Goal: Task Accomplishment & Management: Manage account settings

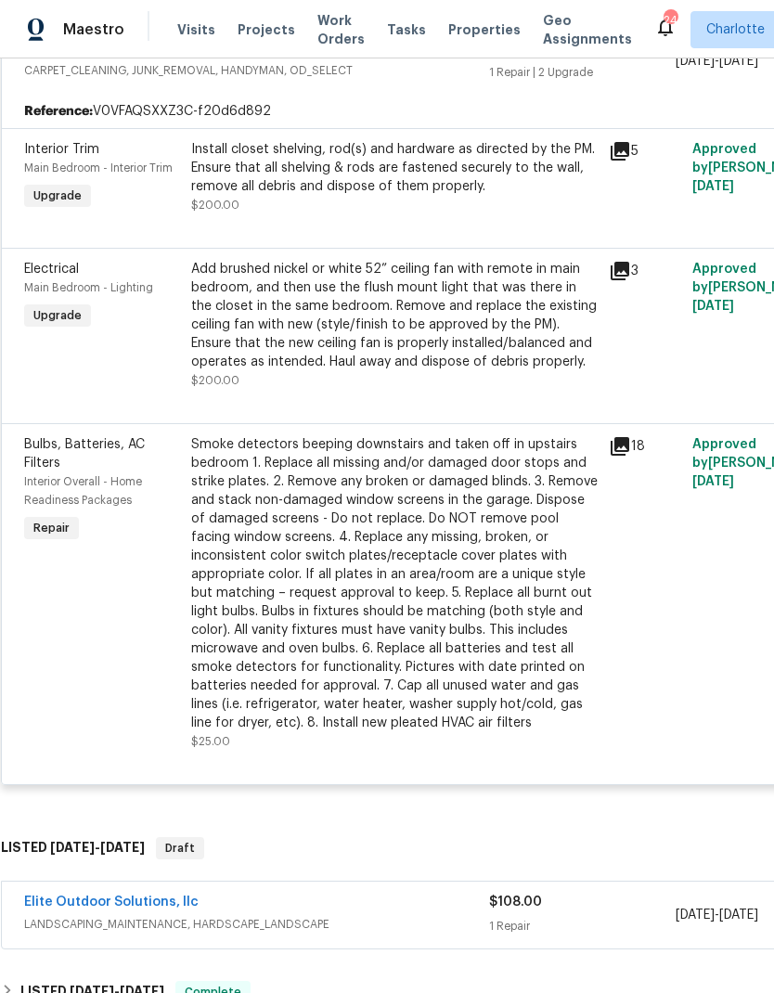
scroll to position [369, 6]
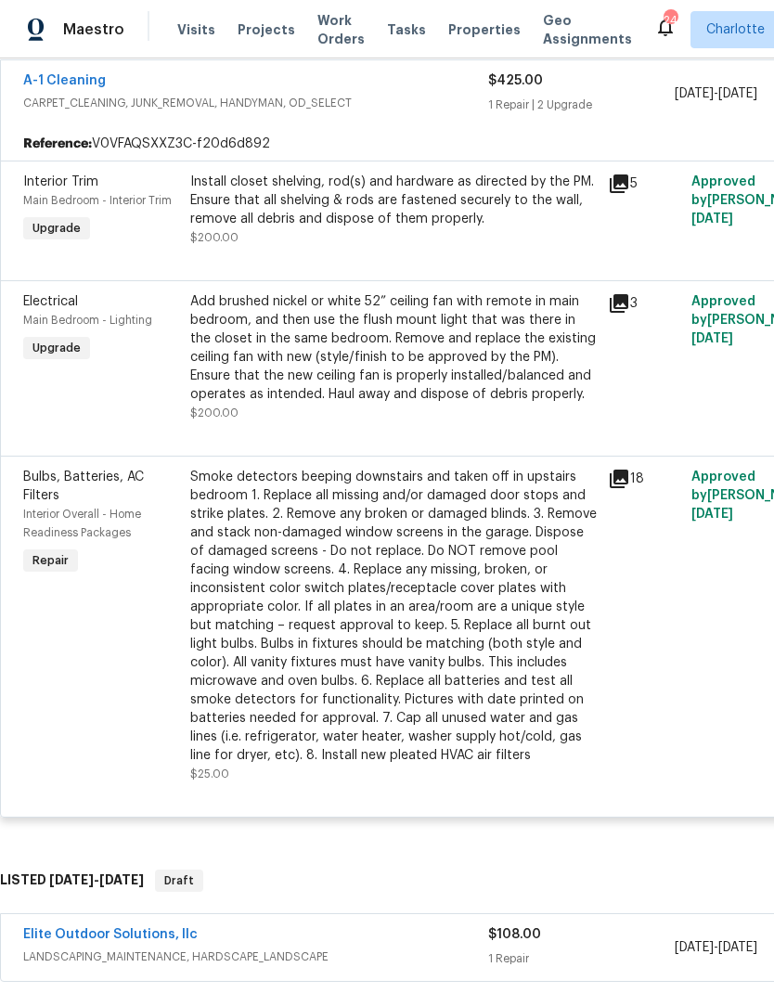
click at [507, 209] on div "Install closet shelving, rod(s) and hardware as directed by the PM. Ensure that…" at bounding box center [393, 201] width 407 height 56
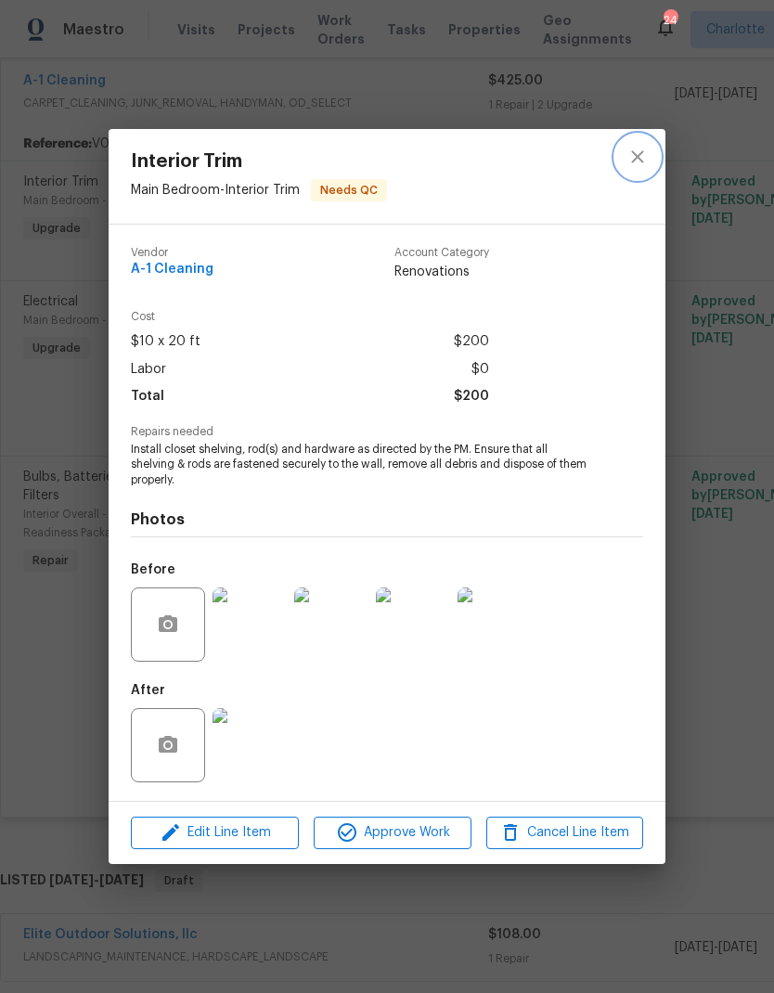
click at [641, 160] on icon "close" at bounding box center [637, 157] width 12 height 12
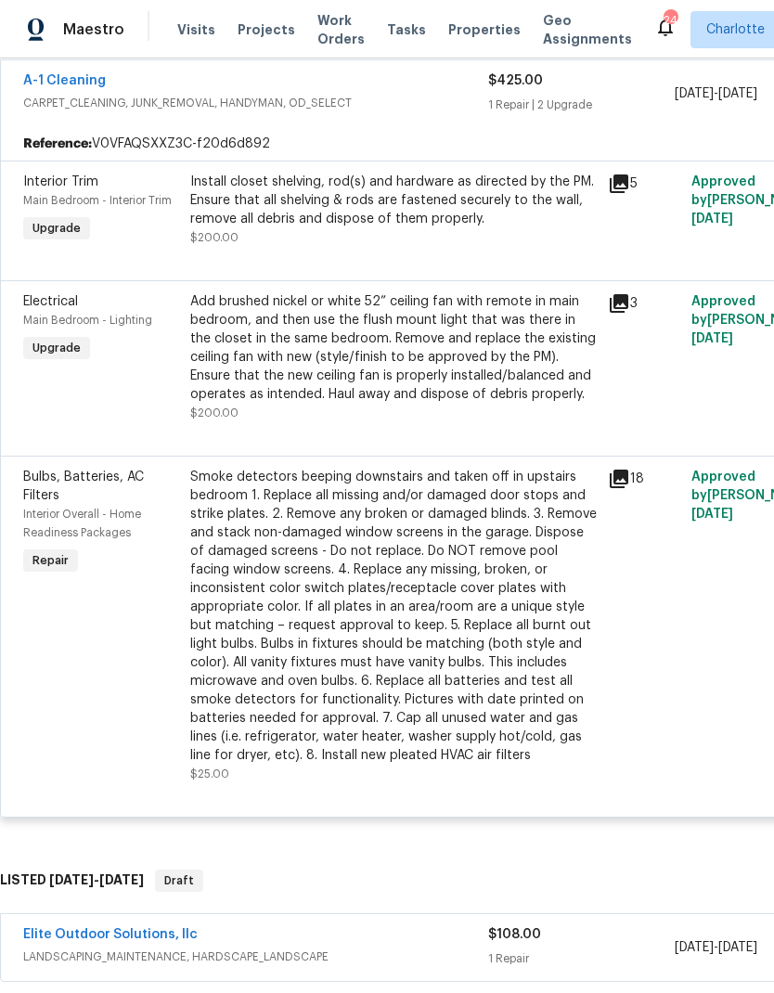
click at [602, 363] on div "Add brushed nickel or white 52” ceiling fan with remote in main bedroom, and th…" at bounding box center [394, 357] width 418 height 141
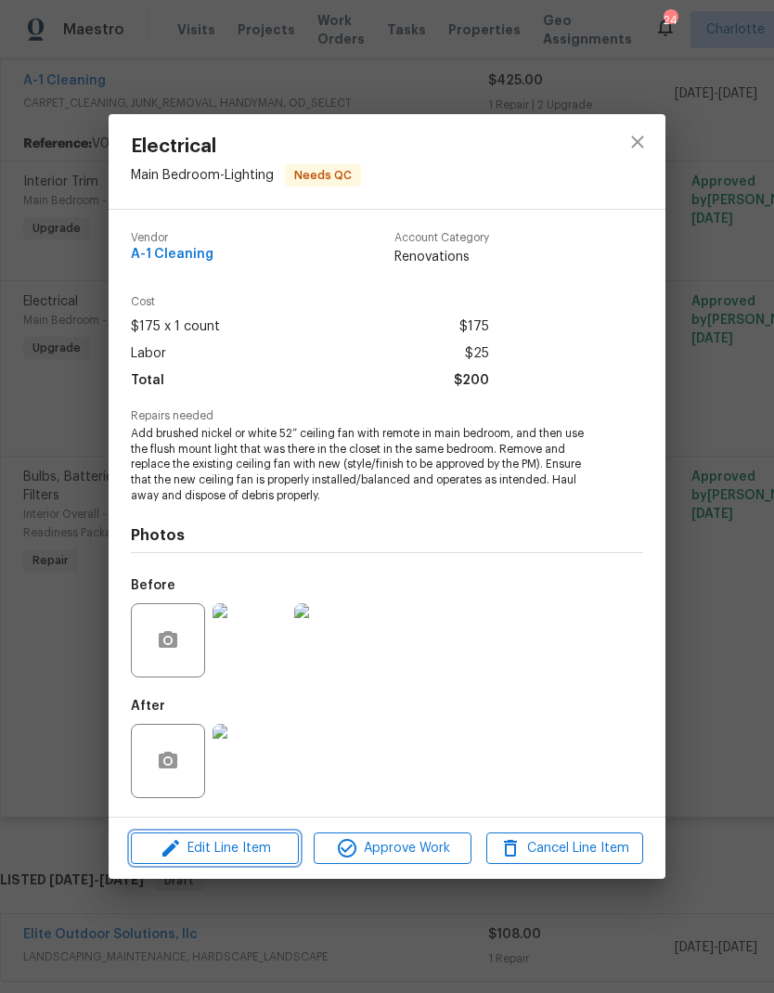
click at [237, 837] on button "Edit Line Item" at bounding box center [215, 849] width 168 height 32
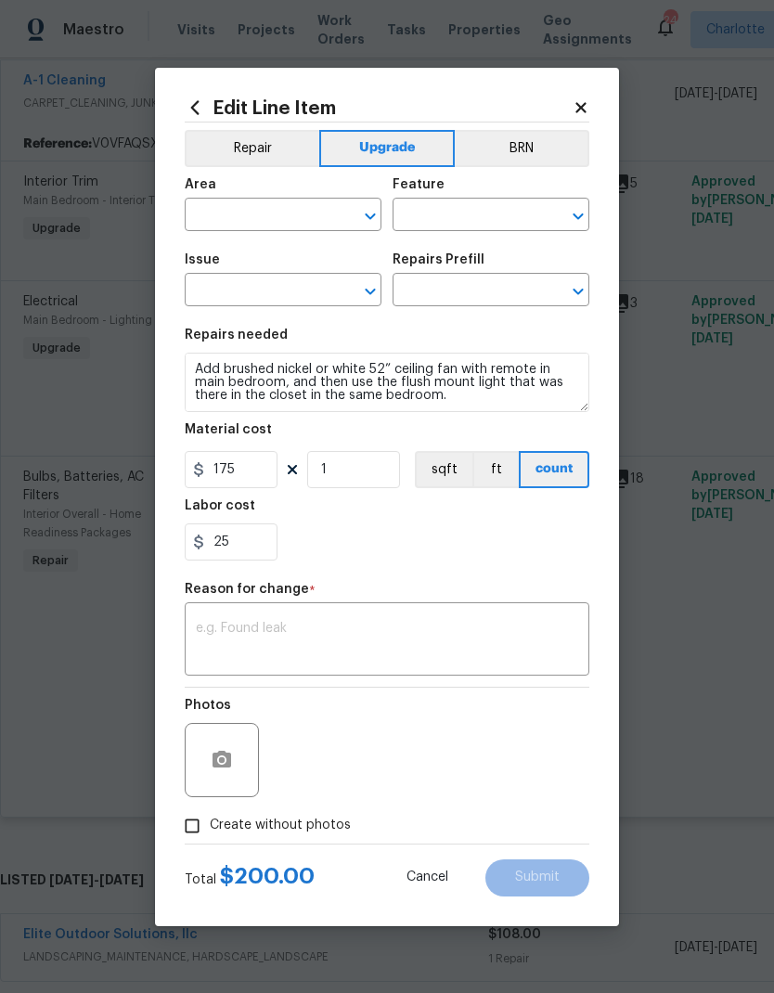
type input "Main Bedroom"
type input "Lighting"
type input "Electrical"
type input "Remove & Replace Interior Ceiling Fan $124.20"
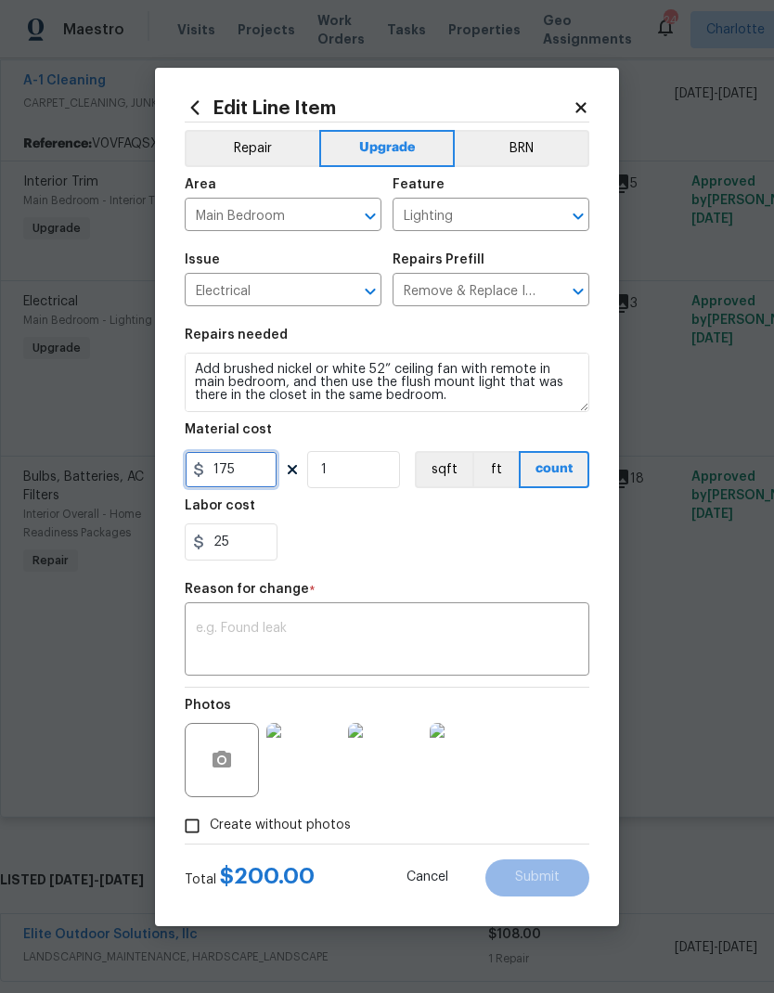
click at [261, 464] on input "175" at bounding box center [231, 469] width 93 height 37
type input "250"
click at [520, 517] on div "Labor cost" at bounding box center [387, 511] width 405 height 24
click at [510, 652] on textarea at bounding box center [387, 641] width 382 height 39
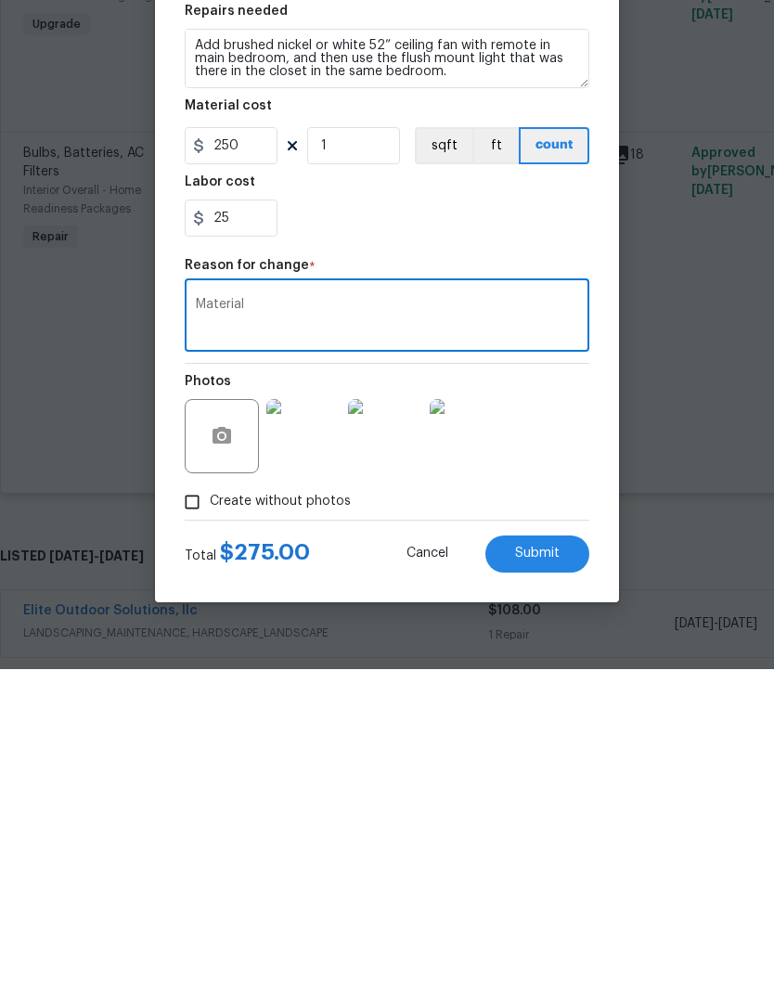
type textarea "Material"
click at [569, 860] on button "Submit" at bounding box center [537, 878] width 104 height 37
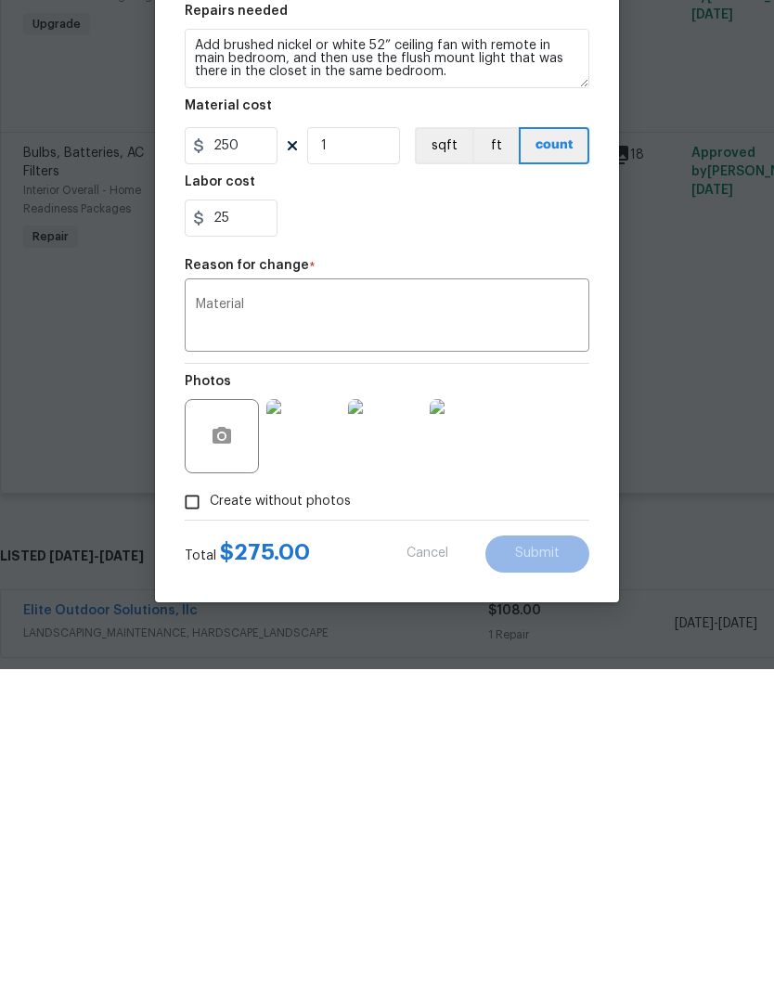
scroll to position [74, 0]
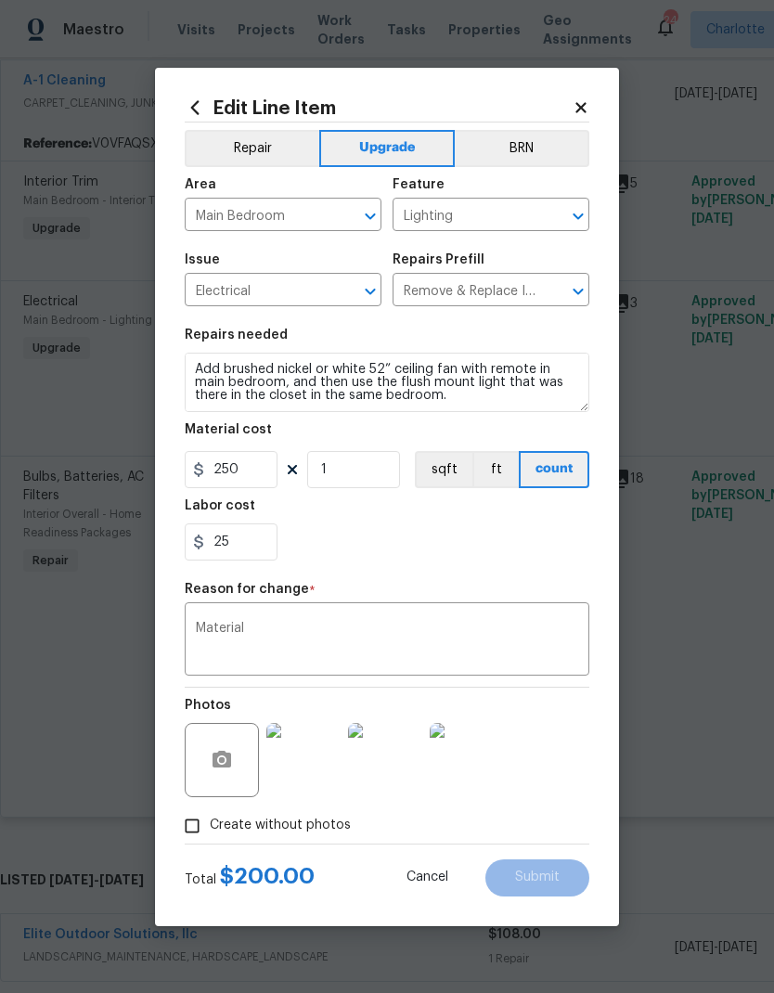
type input "175"
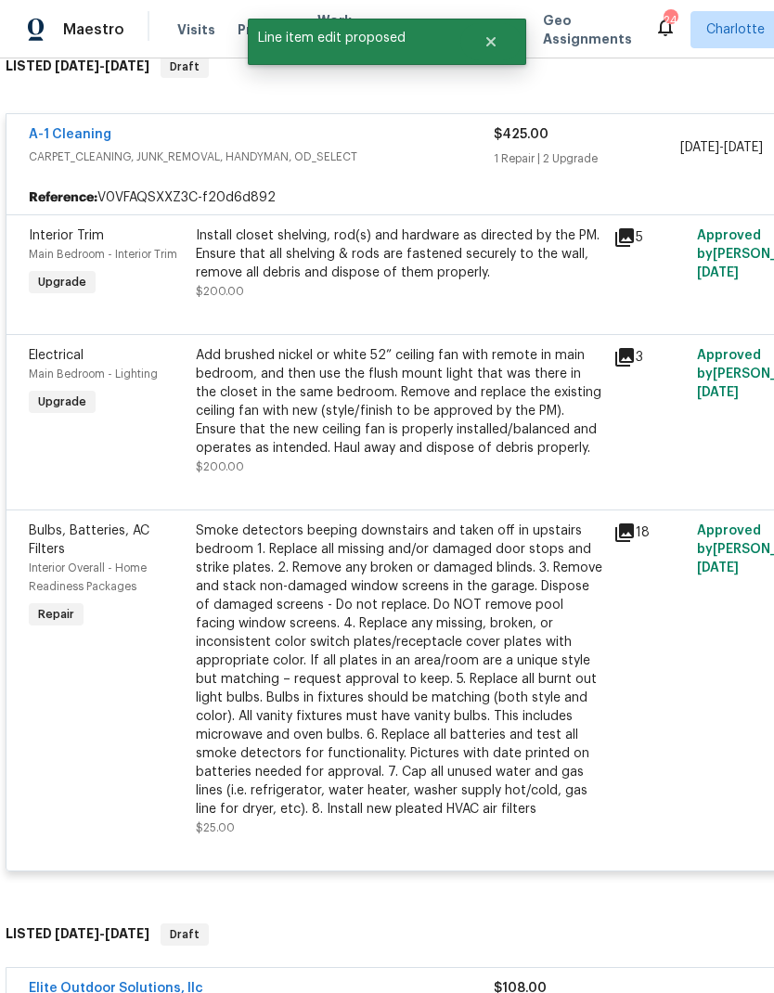
scroll to position [315, 0]
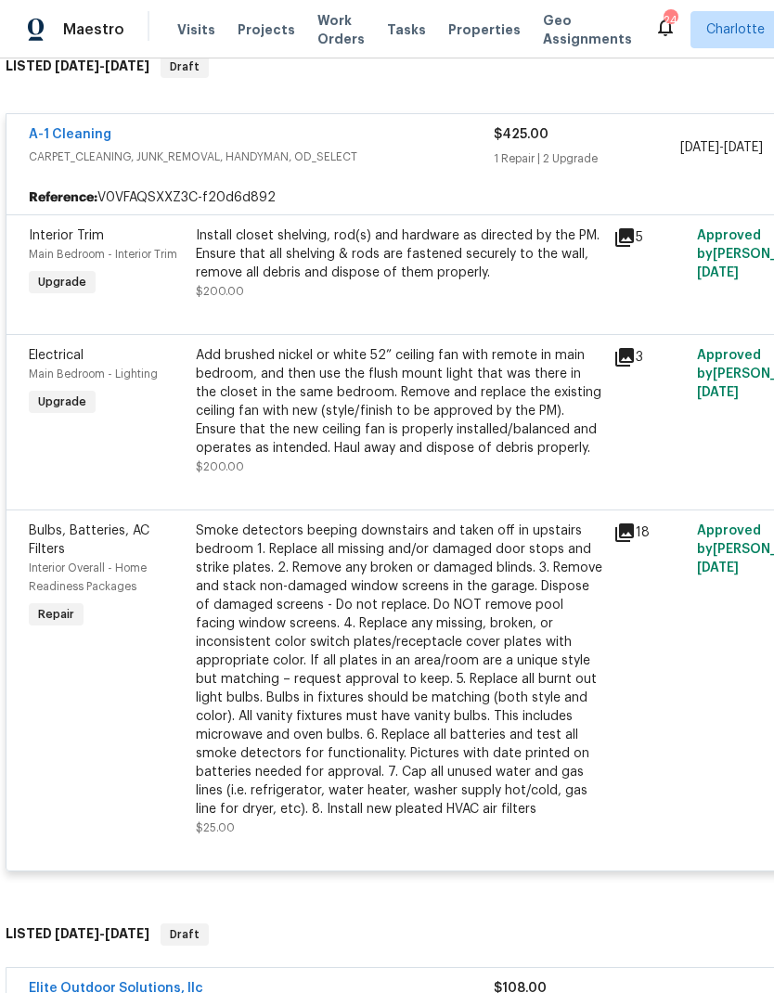
click at [59, 128] on link "A-1 Cleaning" at bounding box center [70, 134] width 83 height 13
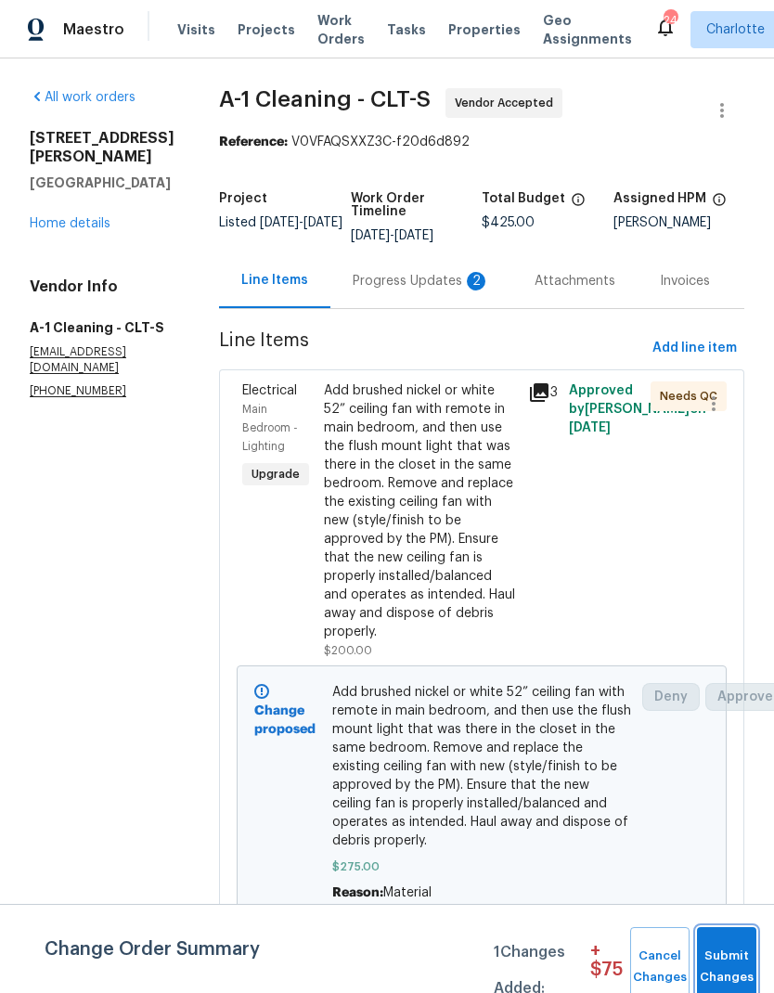
click at [730, 946] on button "Submit Changes" at bounding box center [726, 967] width 59 height 80
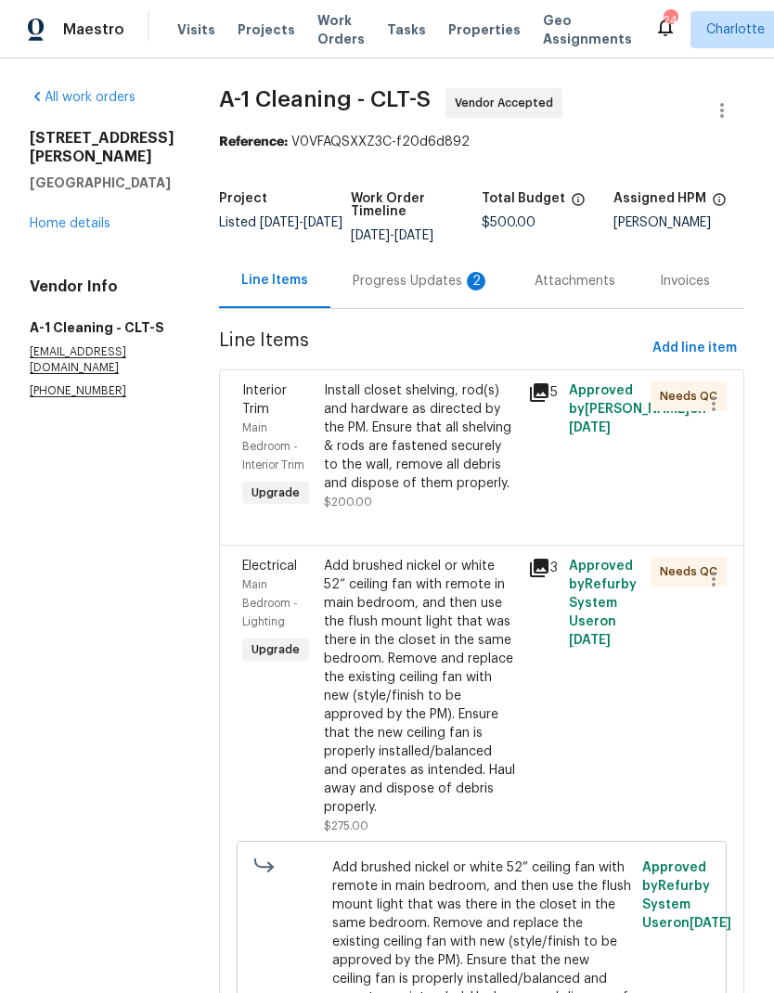
click at [453, 434] on div "Install closet shelving, rod(s) and hardware as directed by the PM. Ensure that…" at bounding box center [420, 437] width 193 height 111
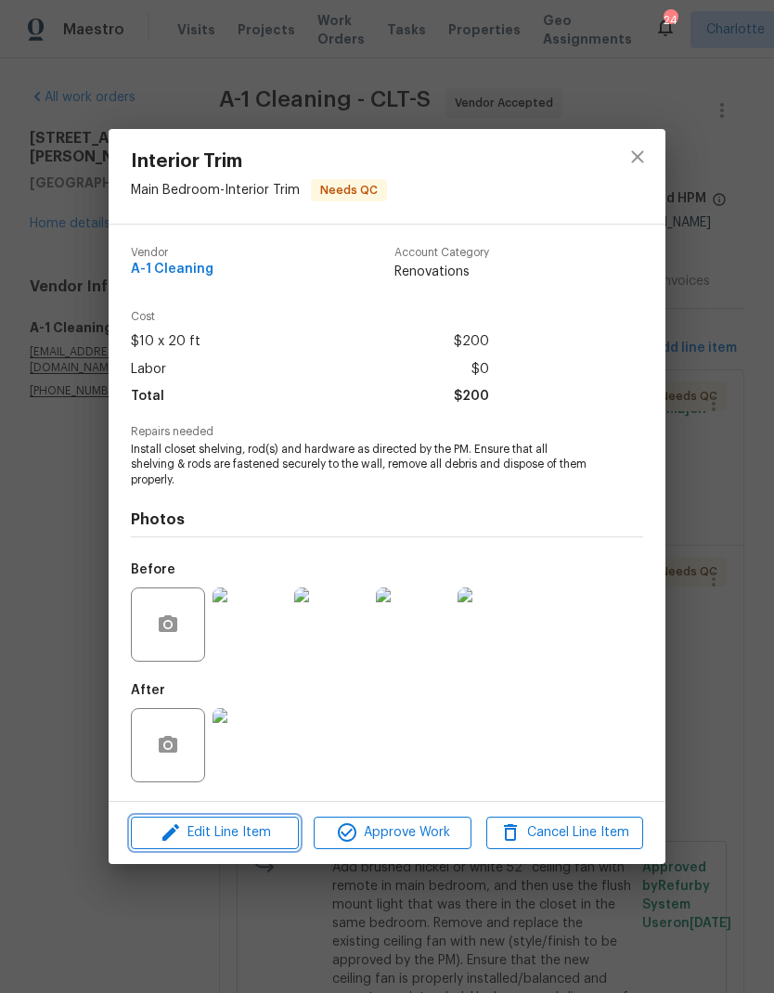
click at [223, 828] on span "Edit Line Item" at bounding box center [214, 833] width 157 height 23
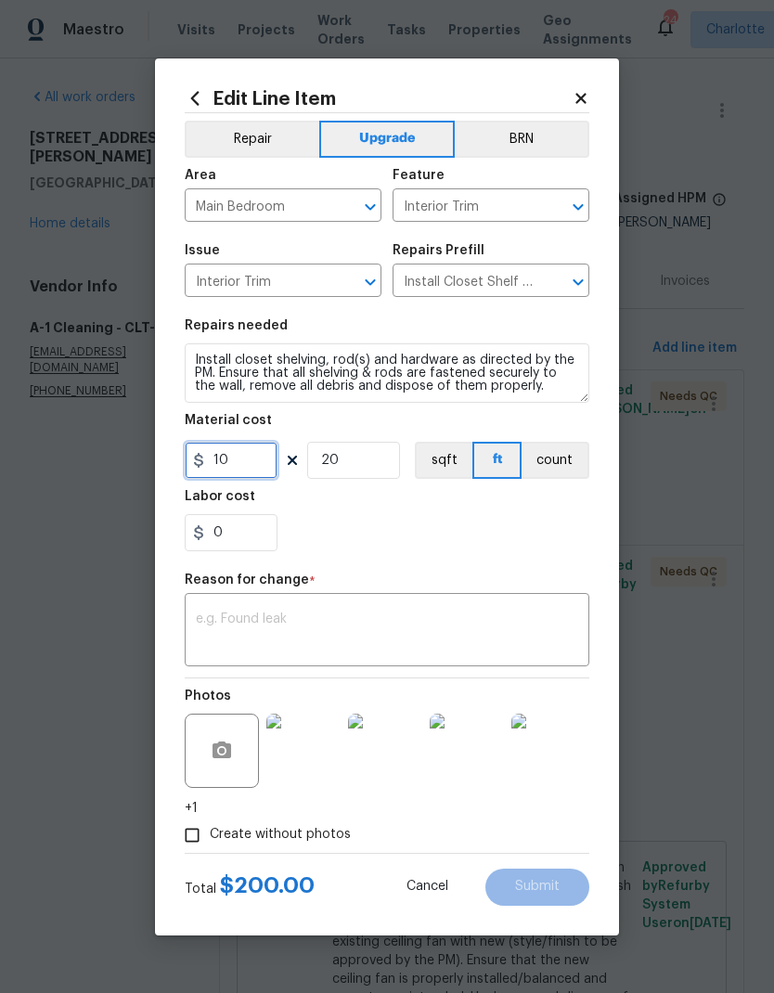
click at [246, 464] on input "10" at bounding box center [231, 460] width 93 height 37
type input "325"
click at [398, 458] on input "20" at bounding box center [353, 460] width 93 height 37
type input "1"
click at [461, 517] on div "0" at bounding box center [387, 532] width 405 height 37
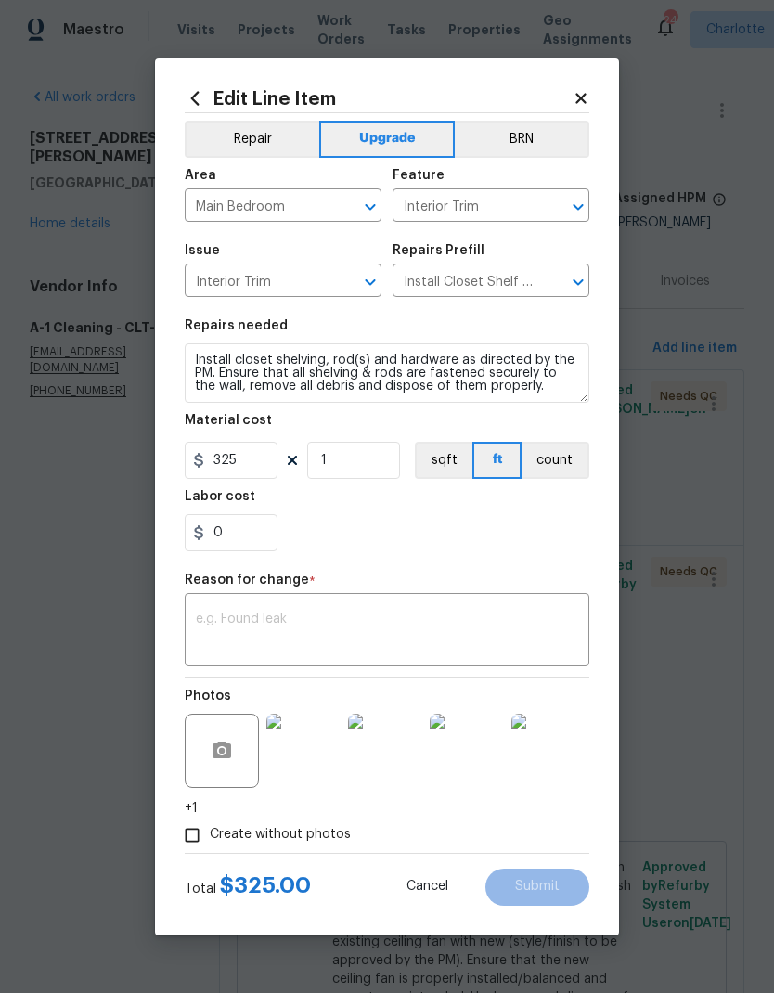
click at [532, 639] on textarea at bounding box center [387, 632] width 382 height 39
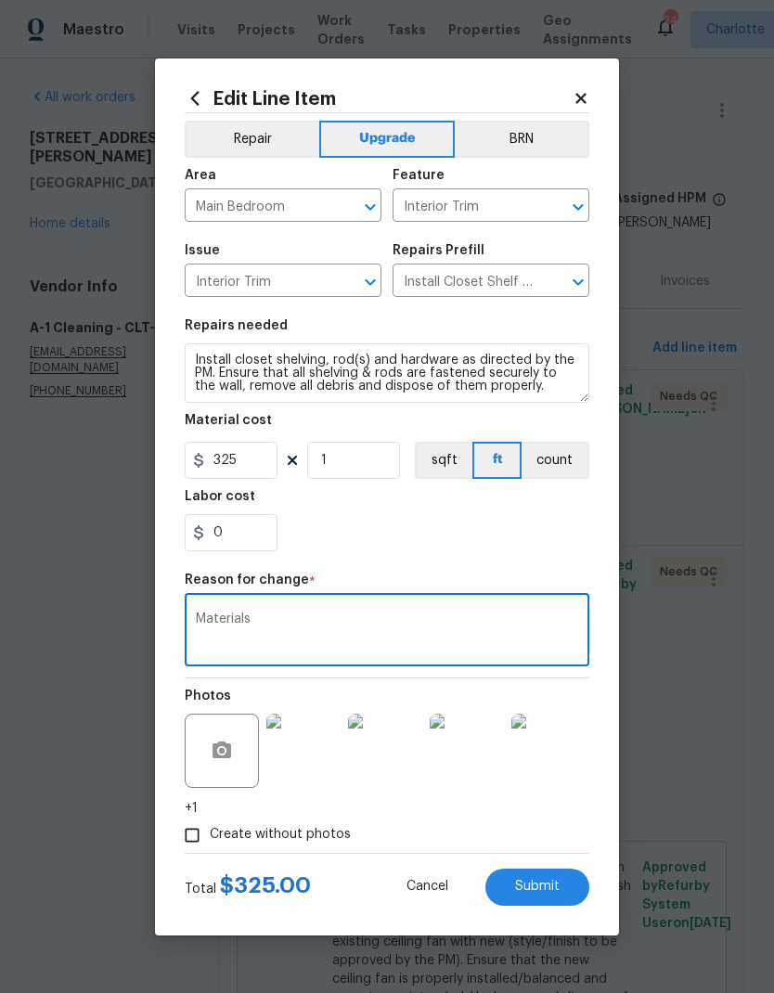
type textarea "Materials"
click at [582, 542] on div "0" at bounding box center [387, 532] width 405 height 37
click at [558, 875] on button "Submit" at bounding box center [537, 887] width 104 height 37
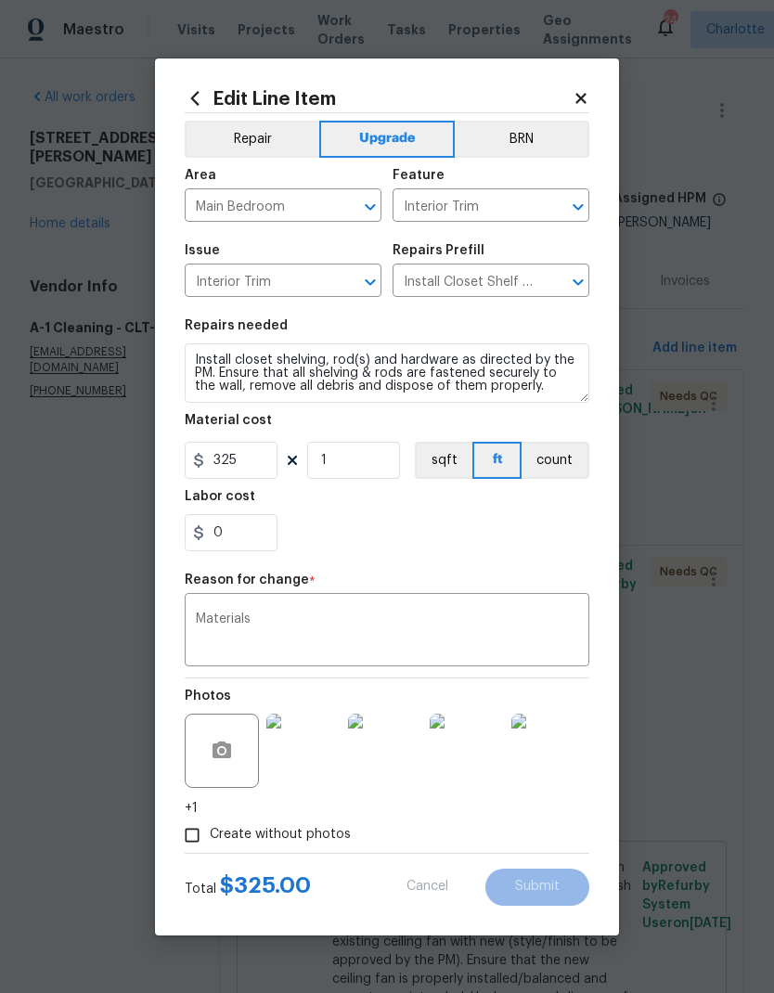
type input "20"
type input "10"
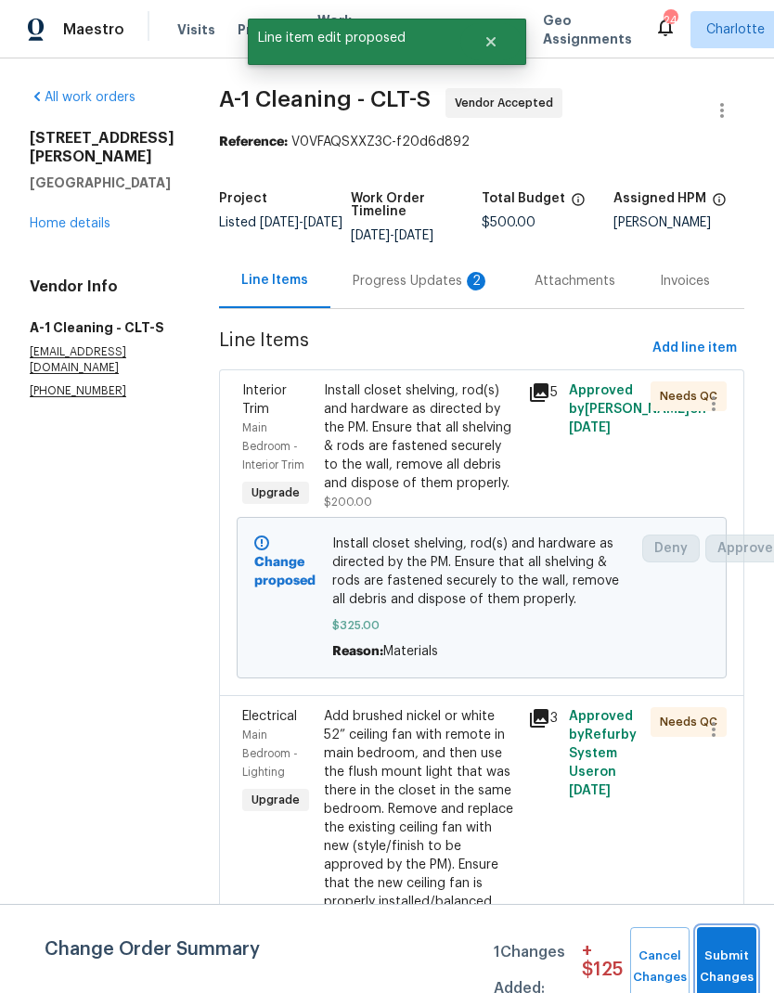
click at [733, 951] on span "Submit Changes" at bounding box center [726, 967] width 41 height 43
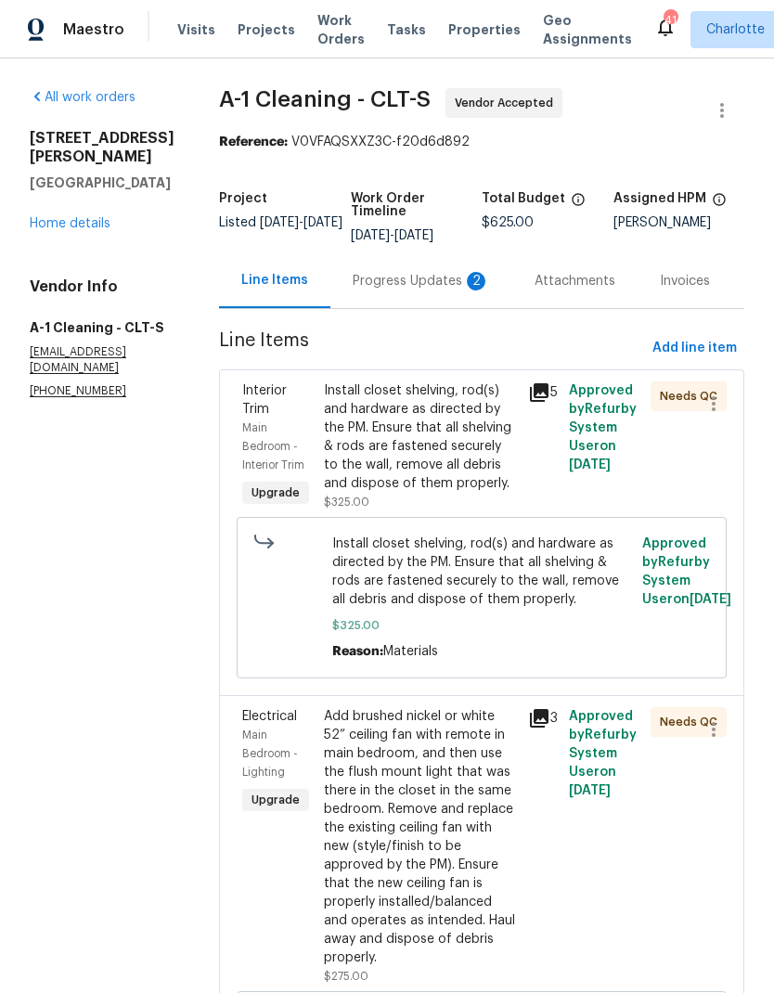
click at [398, 287] on div "Progress Updates 2" at bounding box center [421, 281] width 137 height 19
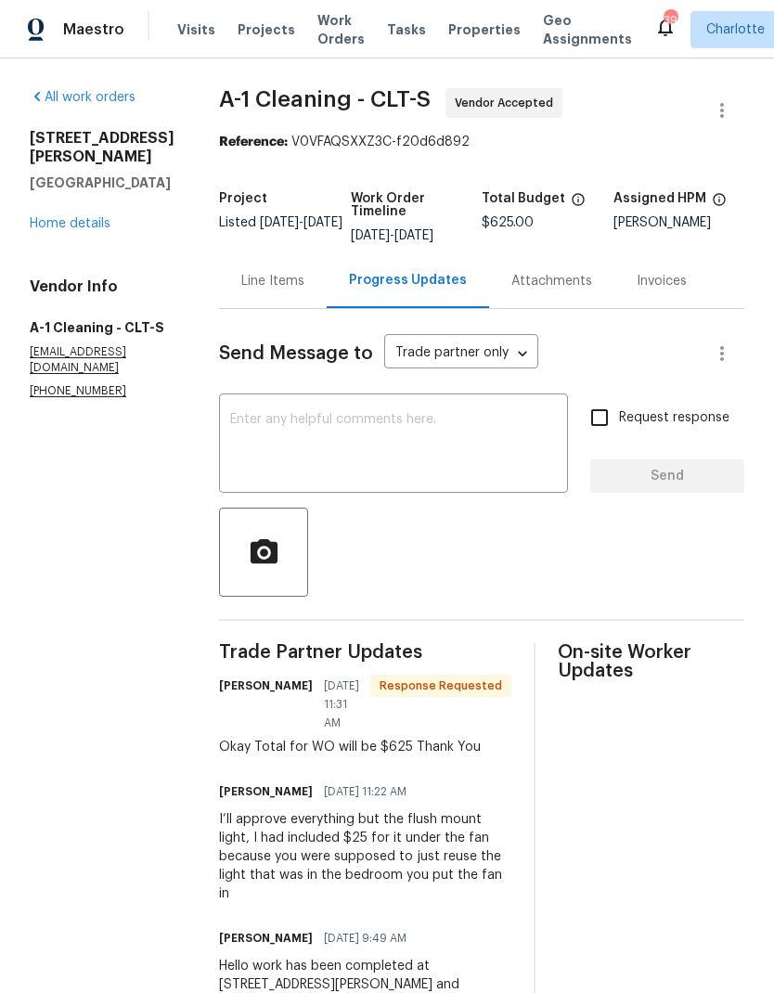
click at [460, 449] on textarea at bounding box center [393, 445] width 327 height 65
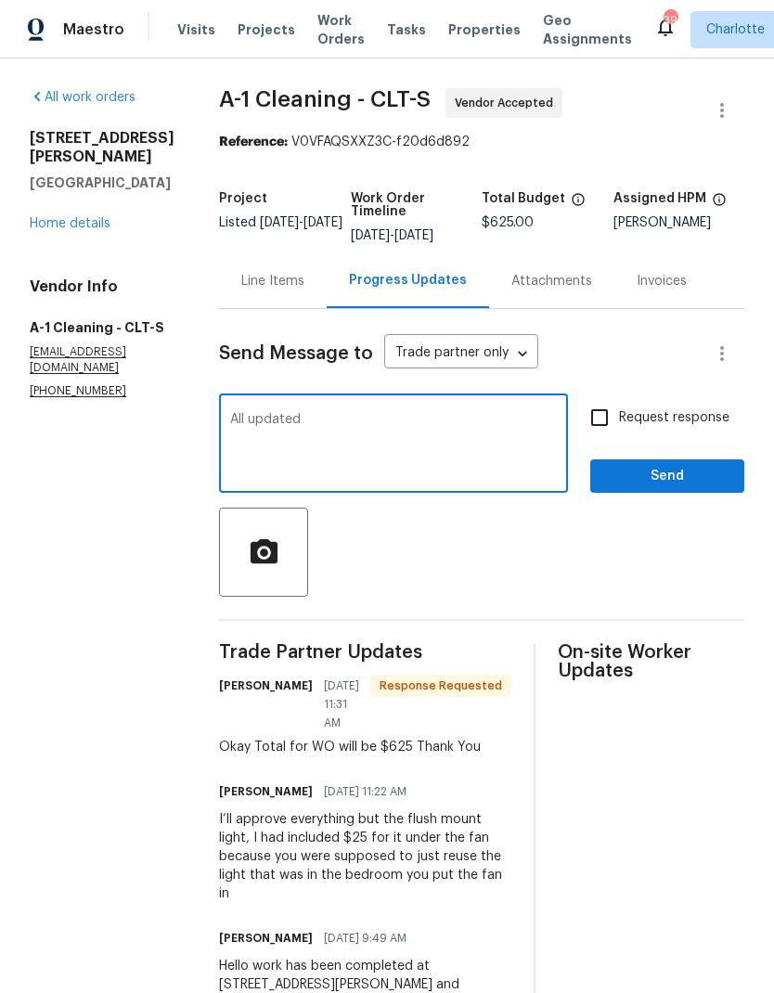
type textarea "All updated"
click at [638, 424] on span "Request response" at bounding box center [674, 417] width 110 height 19
click at [619, 424] on input "Request response" at bounding box center [599, 417] width 39 height 39
checkbox input "true"
click at [679, 478] on span "Send" at bounding box center [667, 476] width 124 height 23
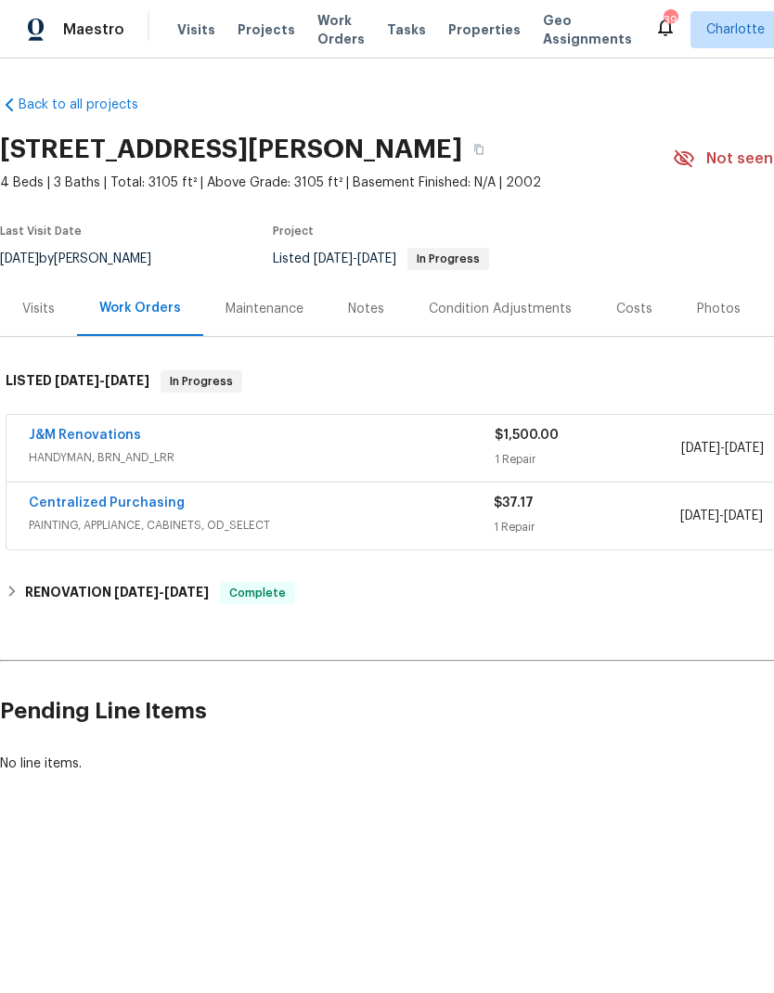
click at [310, 447] on div "J&M Renovations" at bounding box center [262, 437] width 466 height 22
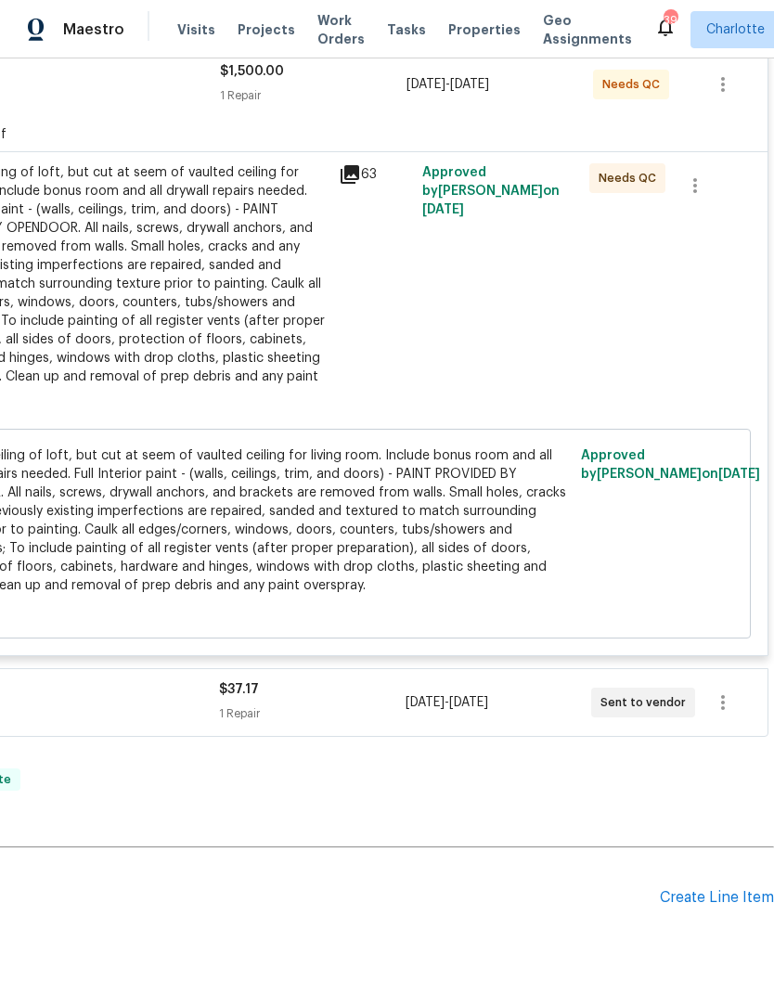
scroll to position [378, 275]
click at [382, 265] on div "63" at bounding box center [375, 293] width 84 height 271
click at [252, 277] on div "Paint full ceiling of loft, but cut at seem of vaulted ceiling for living room.…" at bounding box center [124, 283] width 407 height 241
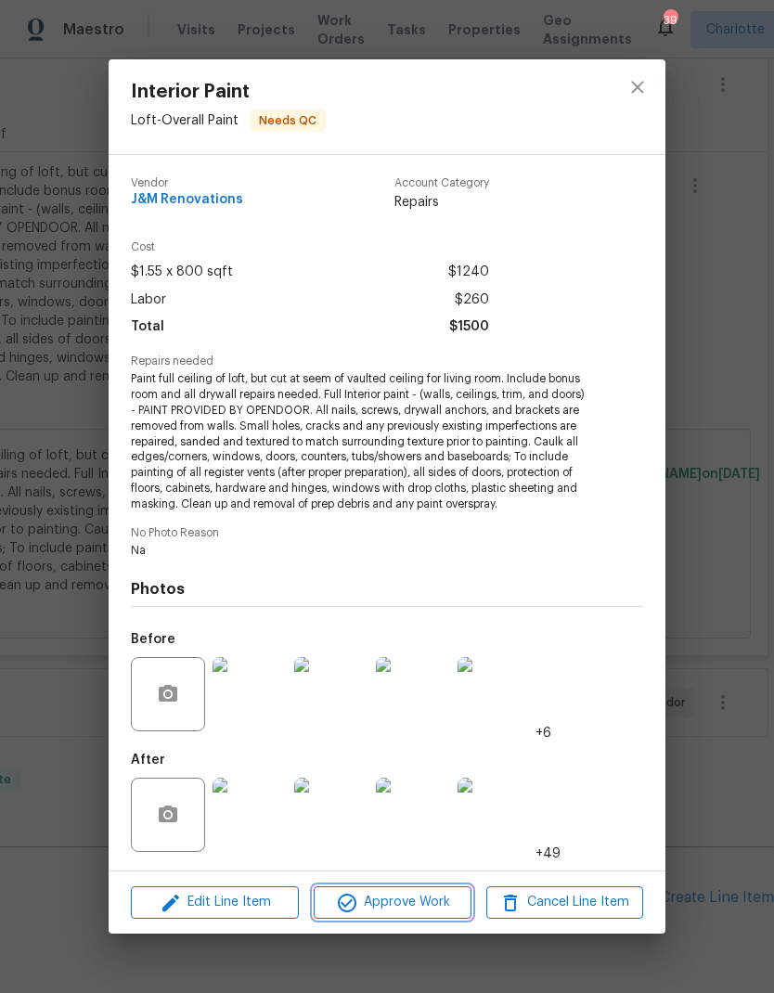
click at [434, 897] on span "Approve Work" at bounding box center [392, 902] width 146 height 23
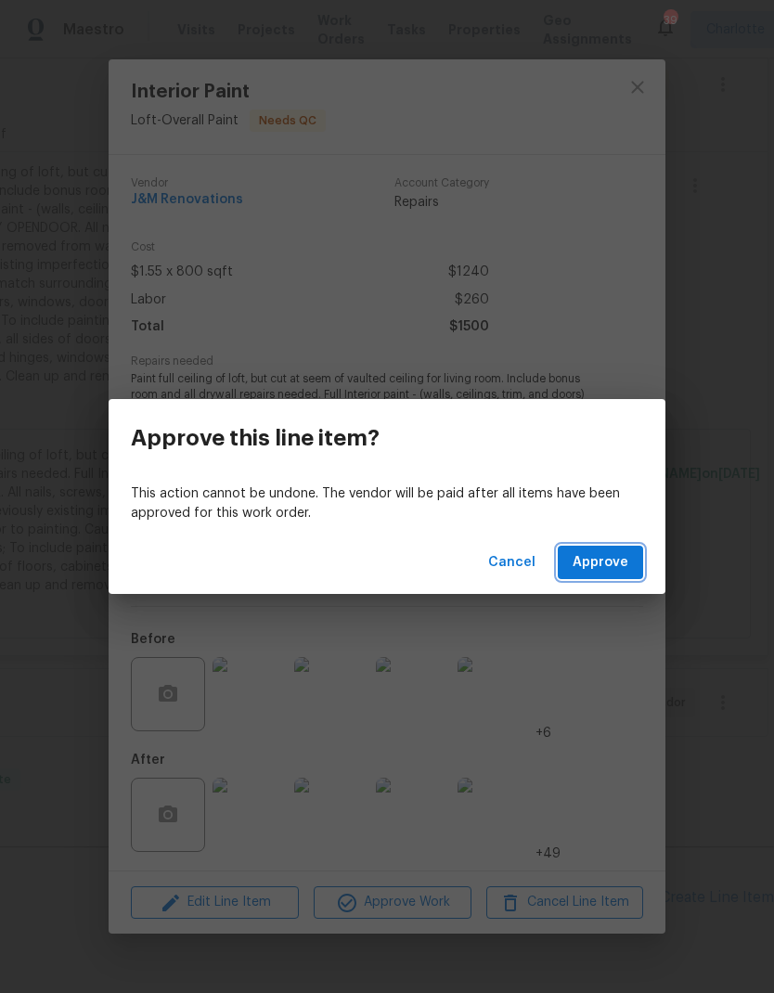
click at [629, 573] on button "Approve" at bounding box center [600, 563] width 85 height 34
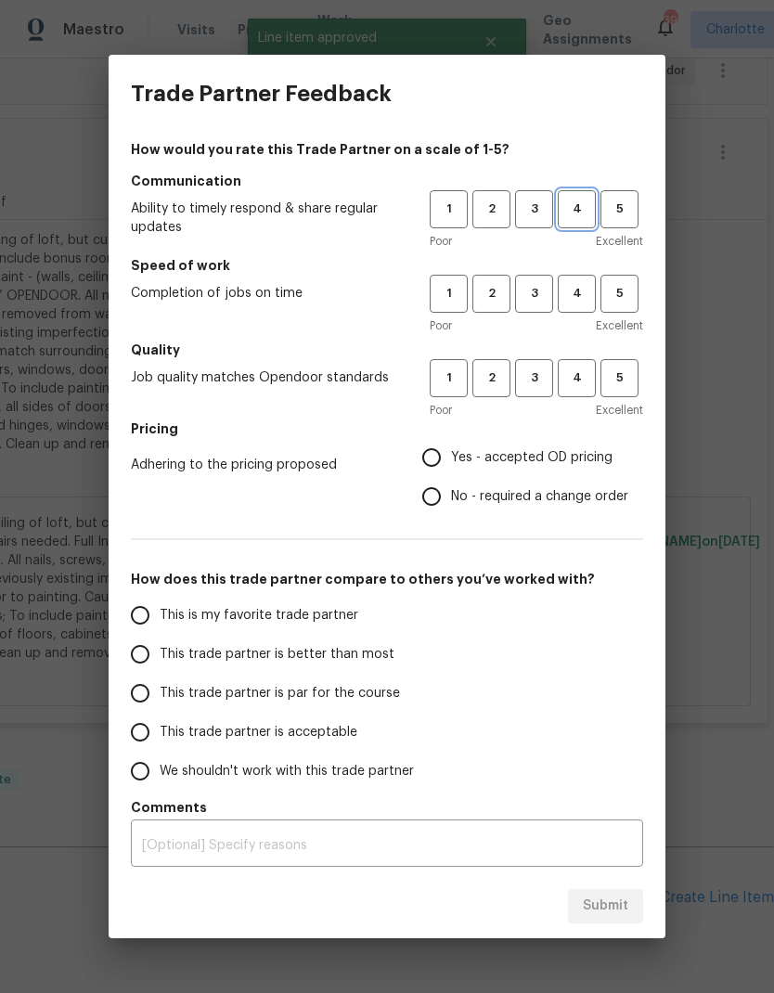
click at [585, 223] on button "4" at bounding box center [577, 209] width 38 height 38
click at [580, 293] on span "4" at bounding box center [577, 293] width 34 height 21
click at [583, 372] on span "4" at bounding box center [577, 378] width 34 height 21
click at [549, 463] on span "Yes - accepted OD pricing" at bounding box center [532, 457] width 162 height 19
click at [451, 463] on input "Yes - accepted OD pricing" at bounding box center [431, 457] width 39 height 39
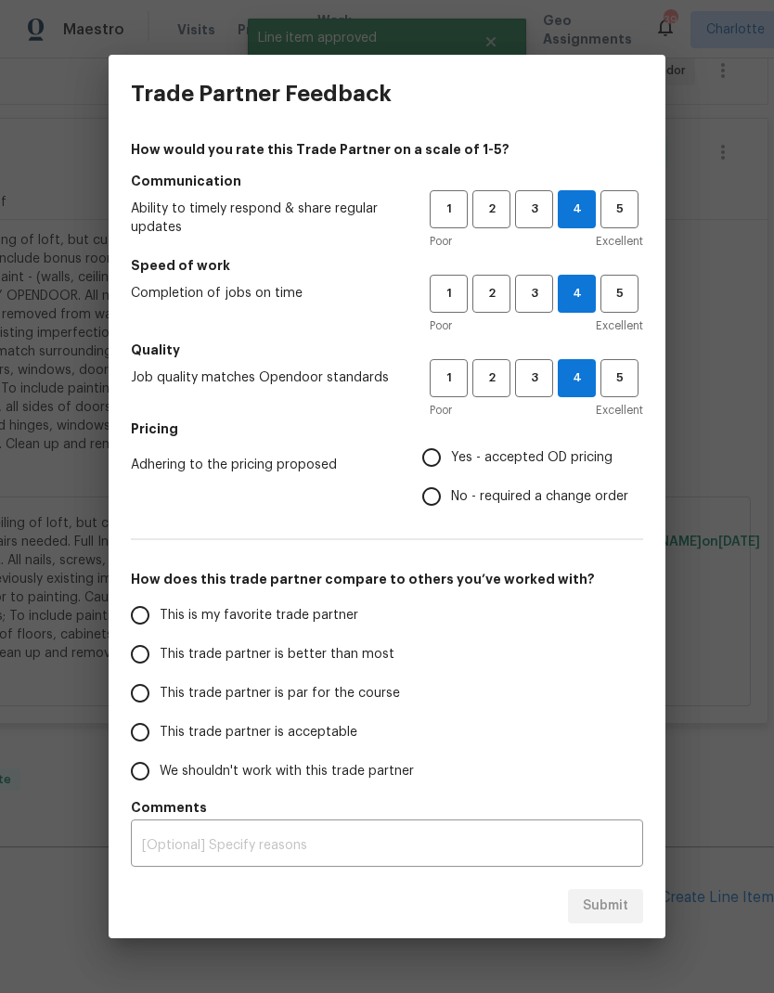
radio input "true"
click at [350, 616] on span "This is my favorite trade partner" at bounding box center [259, 615] width 199 height 19
click at [160, 616] on input "This is my favorite trade partner" at bounding box center [140, 615] width 39 height 39
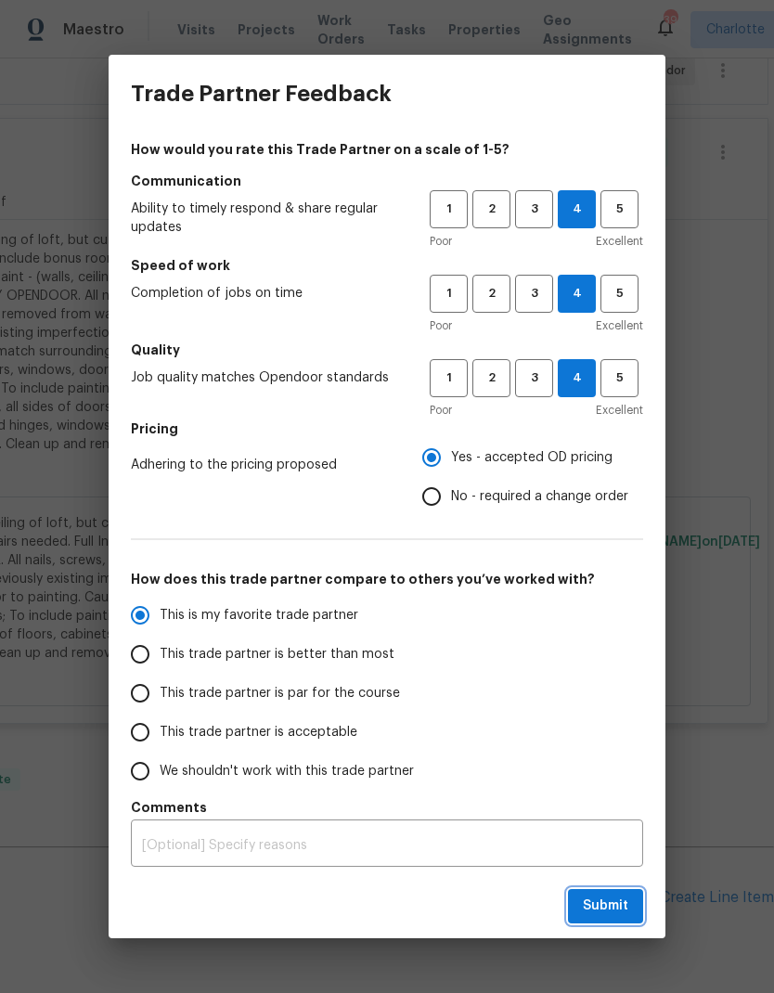
click at [615, 912] on span "Submit" at bounding box center [605, 906] width 45 height 23
radio input "true"
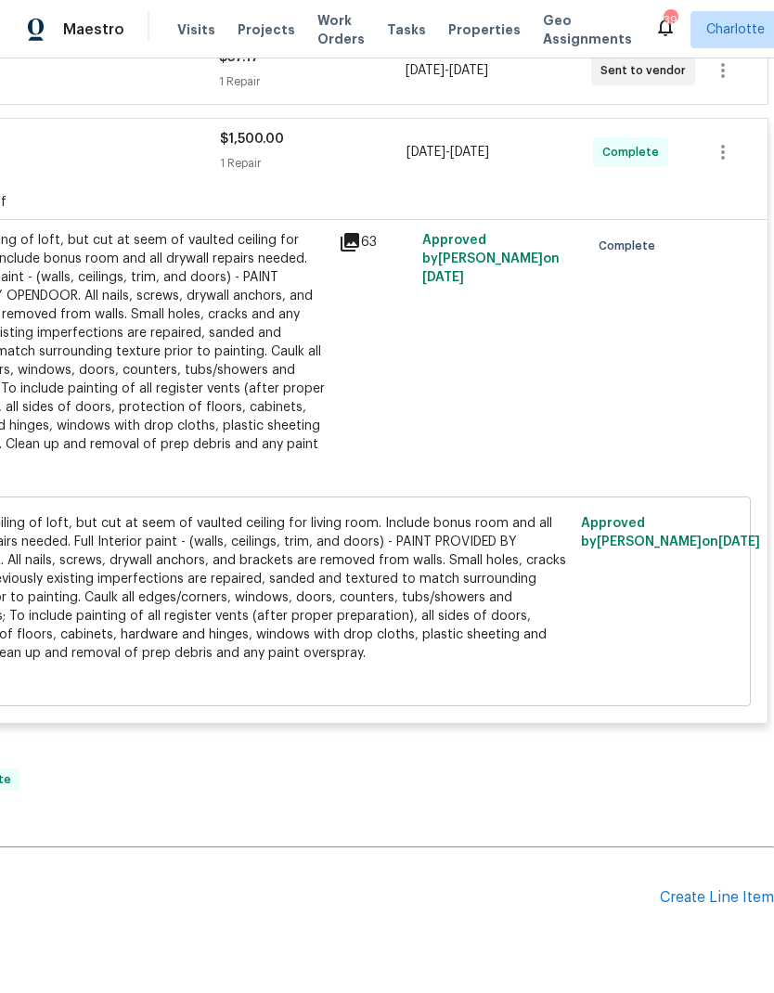
radio input "false"
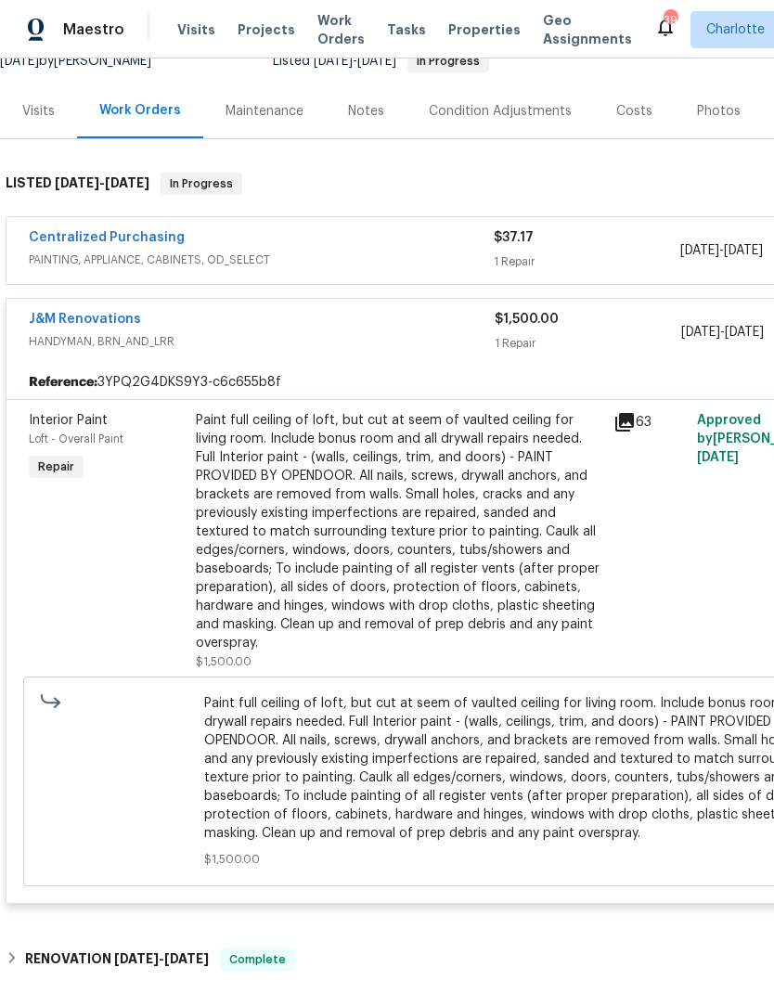
scroll to position [195, 0]
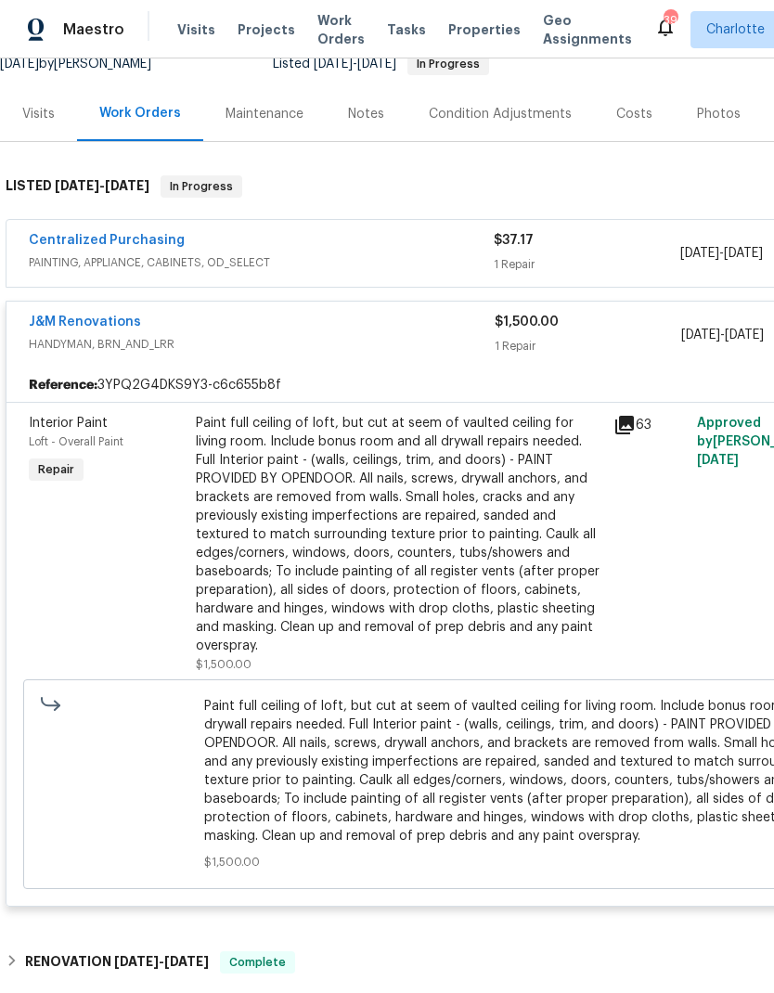
click at [425, 321] on div "J&M Renovations" at bounding box center [262, 324] width 466 height 22
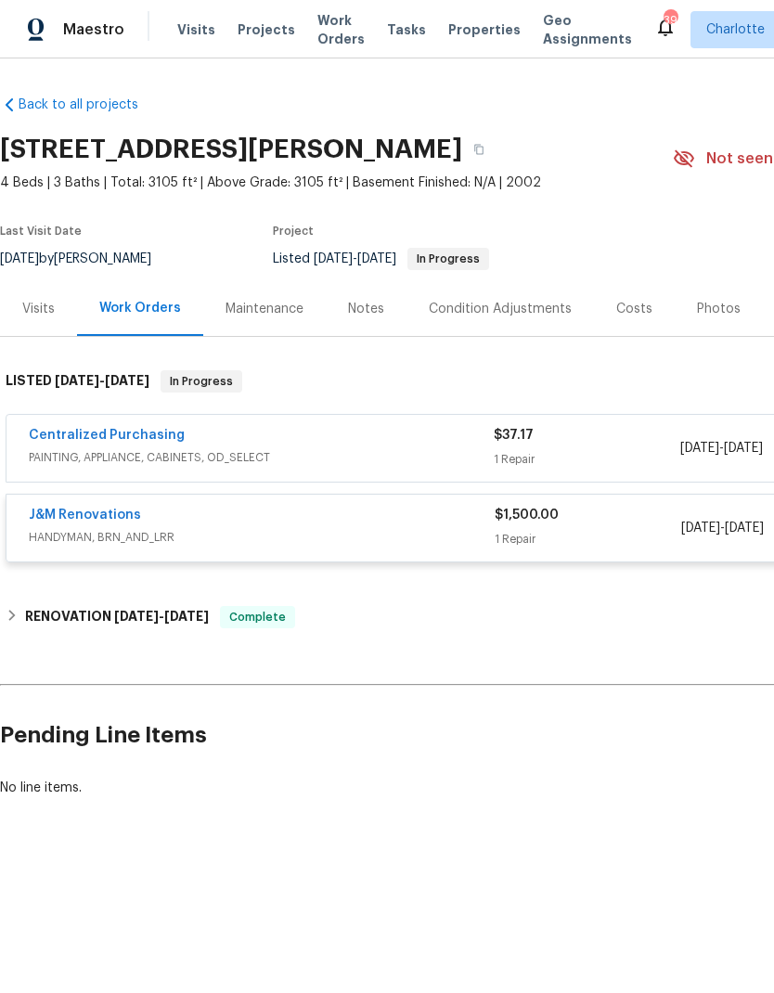
scroll to position [0, 0]
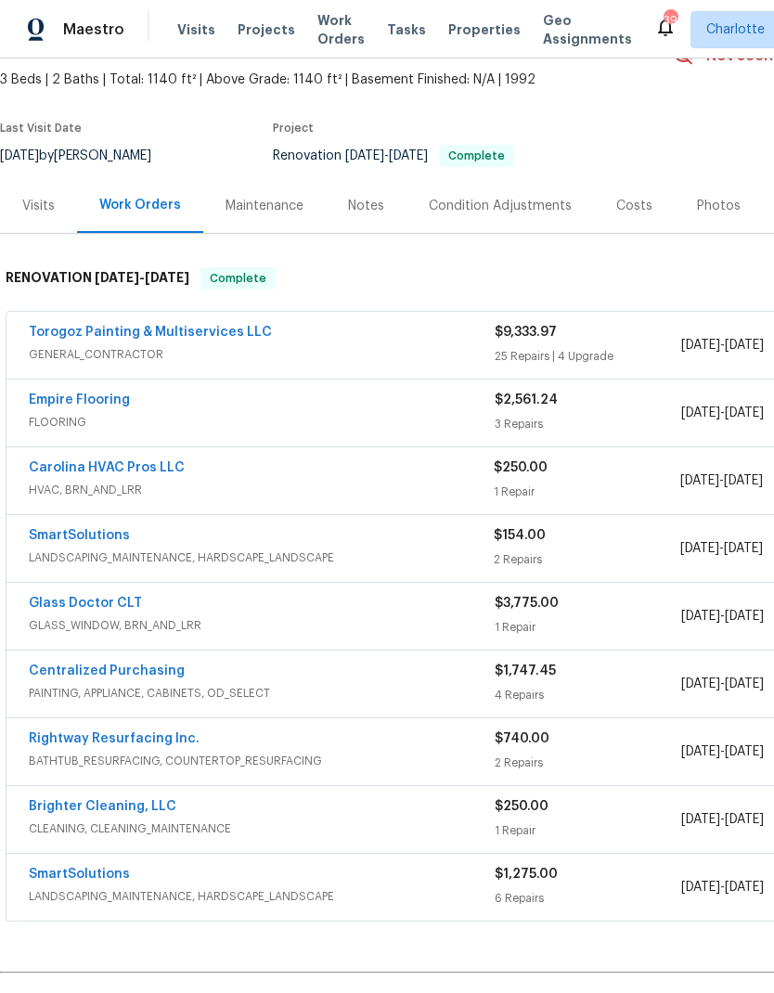
scroll to position [104, 0]
click at [398, 343] on div "Torogoz Painting & Multiservices LLC" at bounding box center [262, 333] width 466 height 22
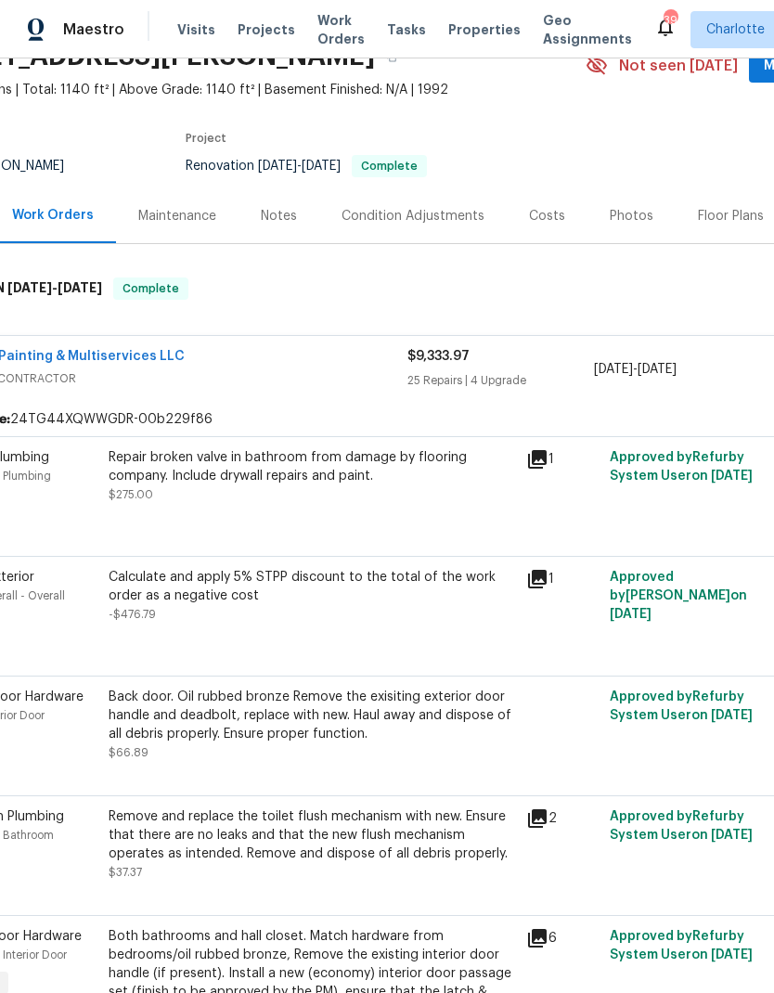
scroll to position [93, 93]
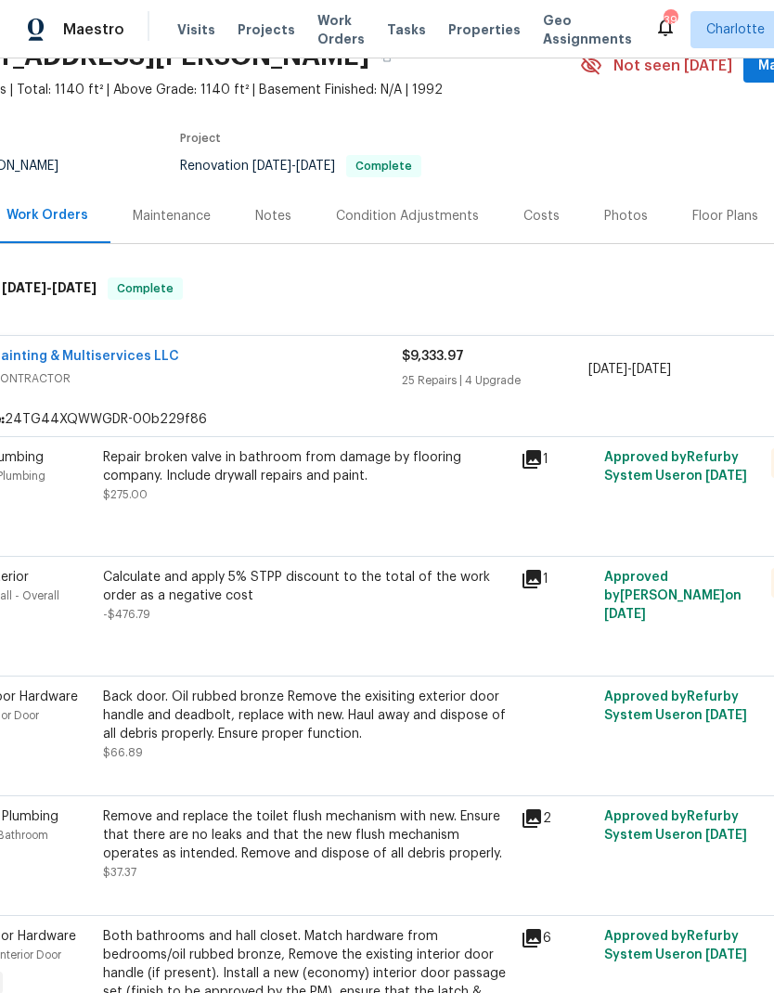
click at [392, 617] on div "Calculate and apply 5% STPP discount to the total of the work order as a negati…" at bounding box center [306, 596] width 407 height 56
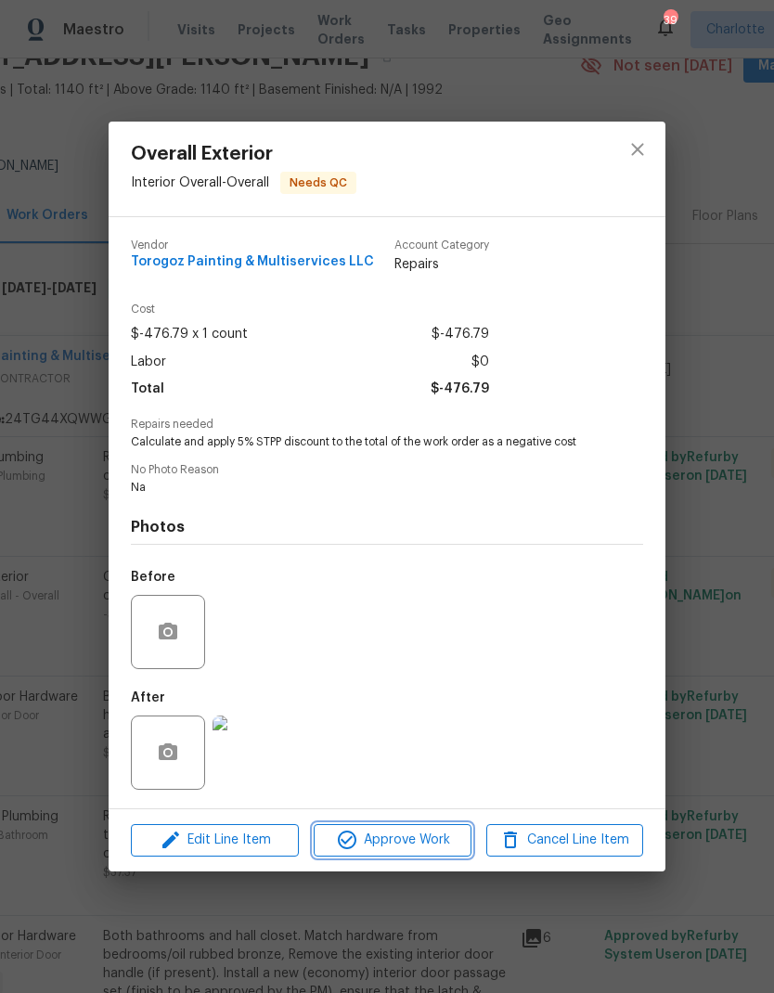
click at [424, 847] on span "Approve Work" at bounding box center [392, 840] width 146 height 23
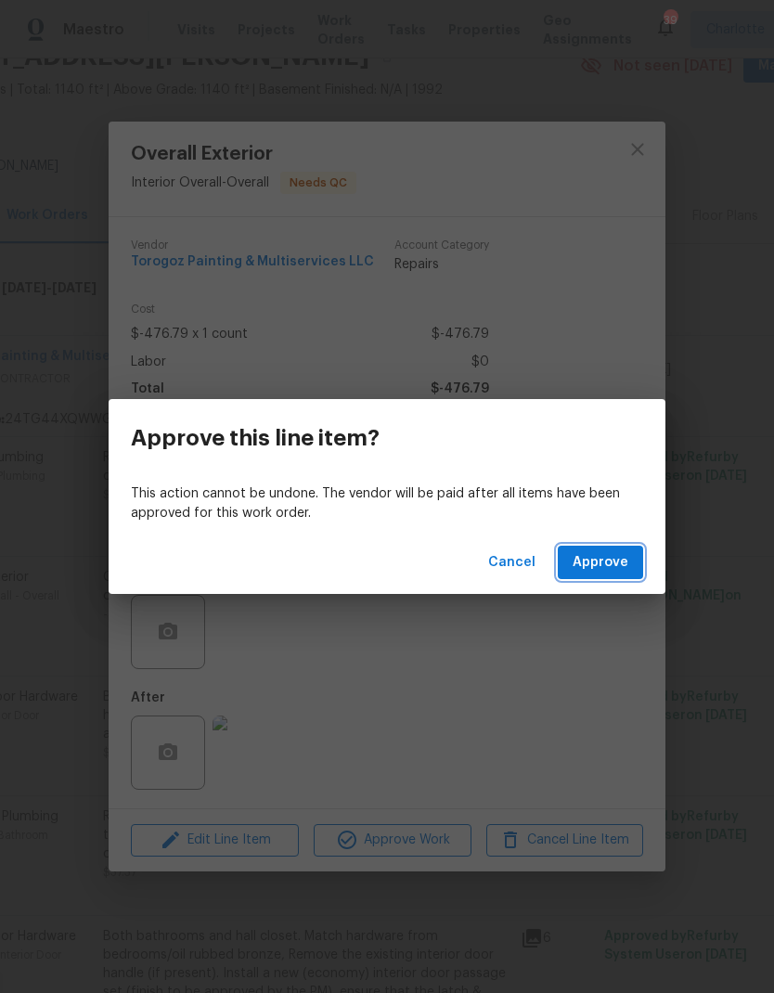
click at [627, 571] on span "Approve" at bounding box center [601, 562] width 56 height 23
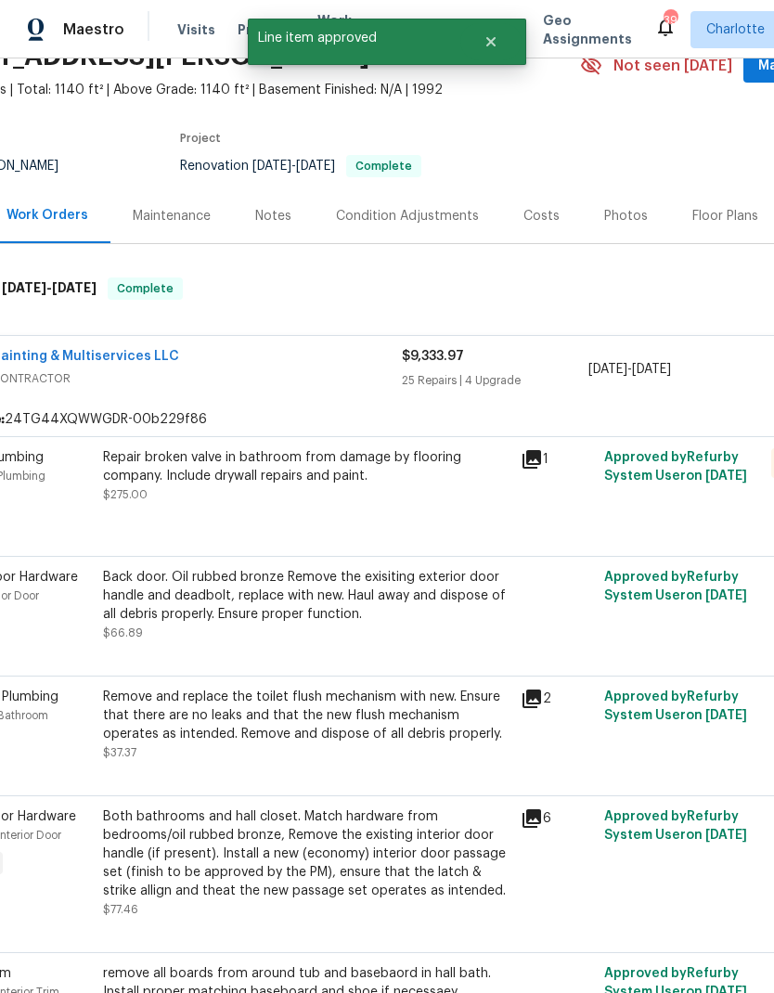
click at [434, 495] on div "Repair broken valve in bathroom from damage by flooring company. Include drywal…" at bounding box center [306, 476] width 407 height 56
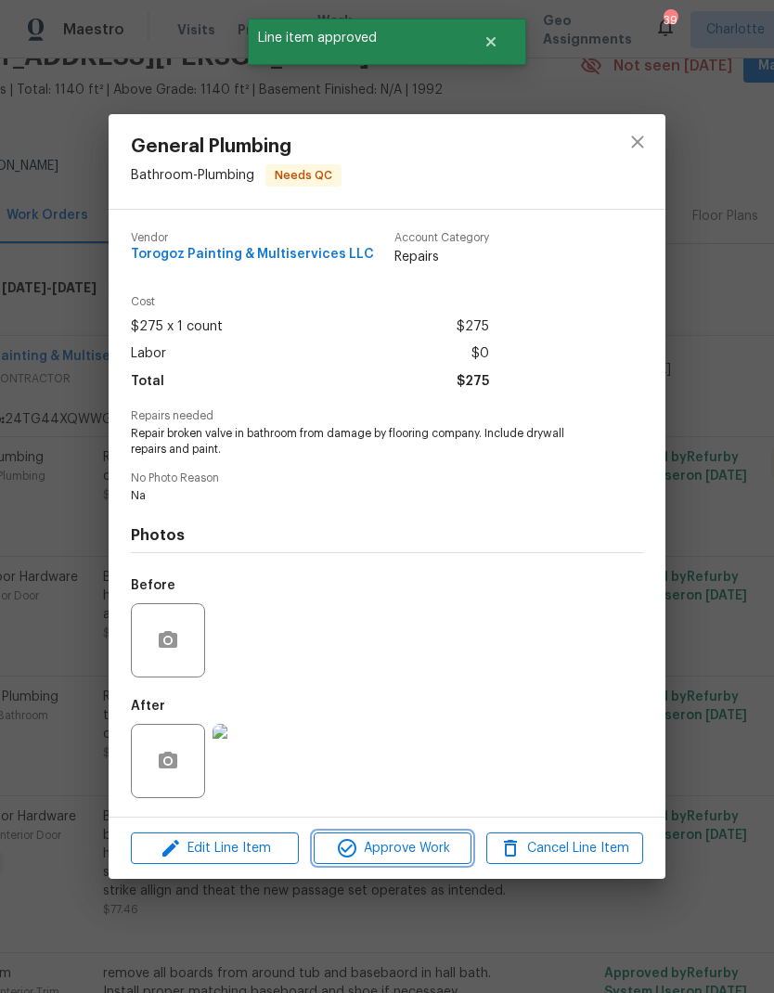
click at [446, 852] on span "Approve Work" at bounding box center [392, 848] width 146 height 23
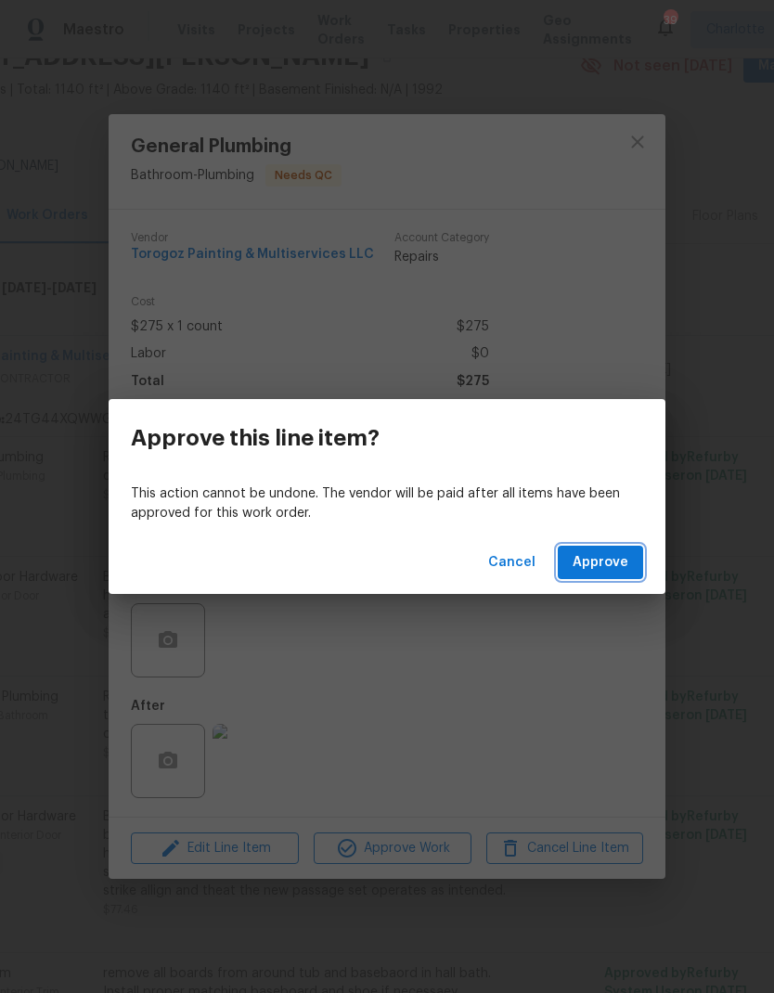
click at [625, 574] on button "Approve" at bounding box center [600, 563] width 85 height 34
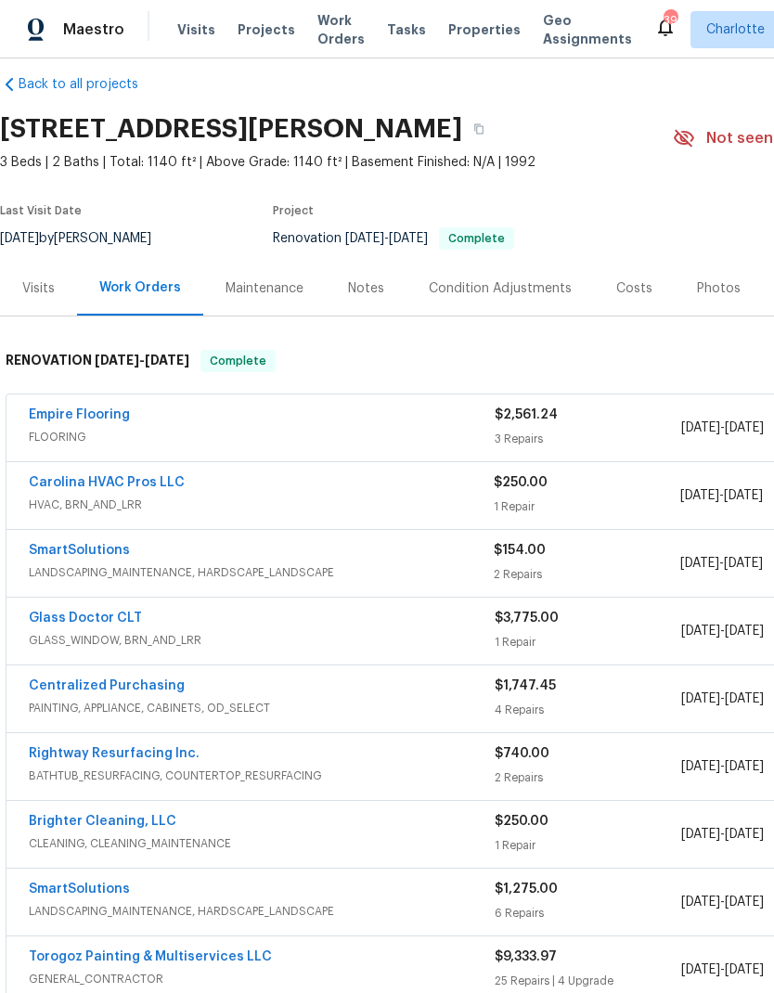
scroll to position [20, 0]
